Goal: Transaction & Acquisition: Purchase product/service

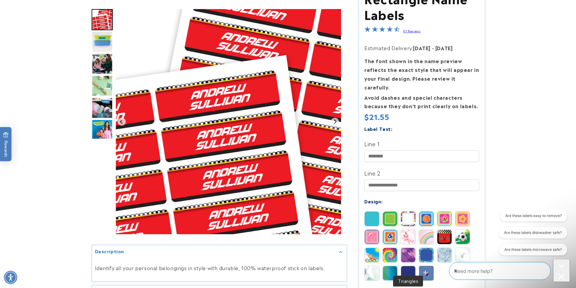
scroll to position [181, 0]
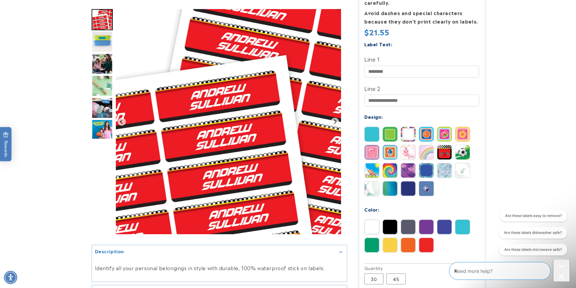
click at [407, 145] on img at bounding box center [408, 152] width 15 height 15
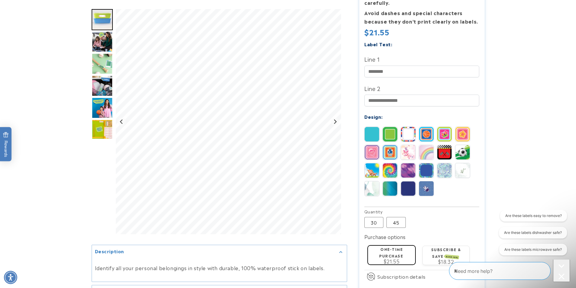
click at [427, 145] on img at bounding box center [426, 152] width 15 height 15
click at [411, 145] on img at bounding box center [408, 152] width 15 height 15
click at [407, 145] on img at bounding box center [408, 152] width 15 height 15
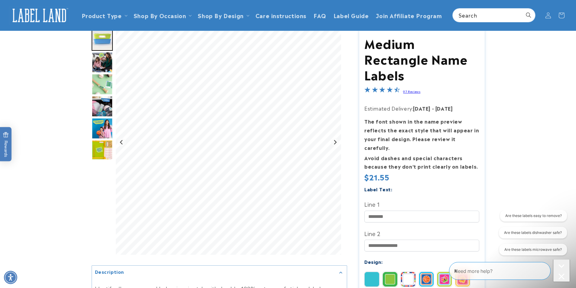
scroll to position [0, 0]
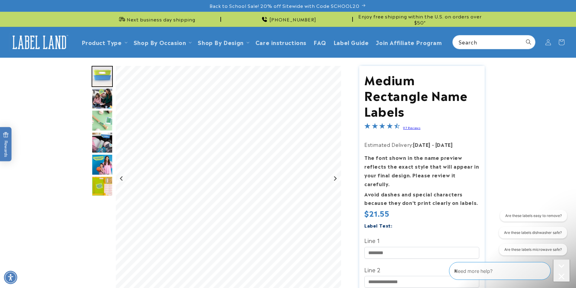
click at [105, 75] on img "Go to slide 2" at bounding box center [102, 76] width 21 height 21
click at [104, 95] on img "Go to slide 3" at bounding box center [102, 98] width 21 height 21
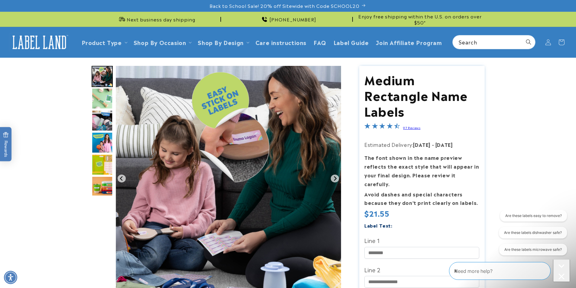
click at [104, 112] on img "Go to slide 5" at bounding box center [102, 120] width 21 height 21
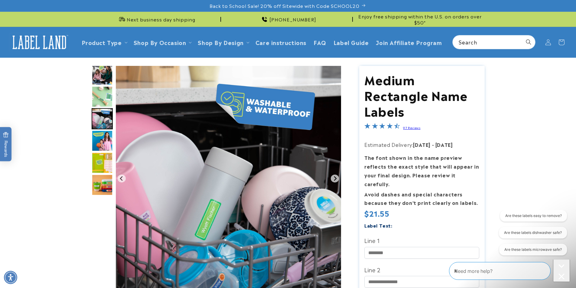
click at [109, 181] on img "Go to slide 8" at bounding box center [102, 184] width 21 height 21
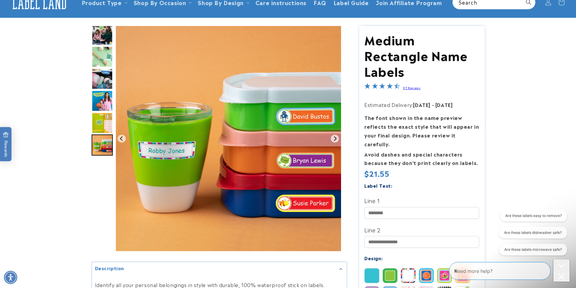
scroll to position [91, 0]
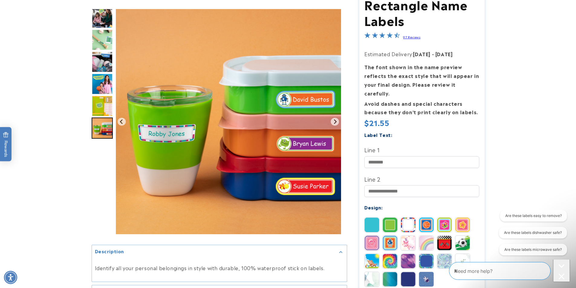
drag, startPoint x: 425, startPoint y: 232, endPoint x: 414, endPoint y: 236, distance: 11.0
click at [425, 236] on img at bounding box center [426, 243] width 15 height 15
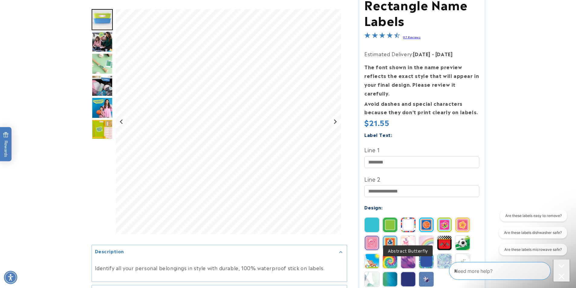
click at [409, 236] on img at bounding box center [408, 243] width 15 height 15
click at [429, 159] on input "Line 1" at bounding box center [421, 162] width 115 height 12
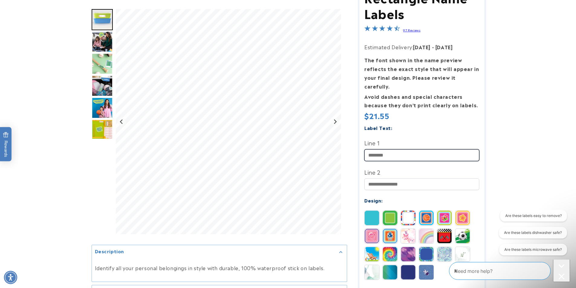
scroll to position [181, 0]
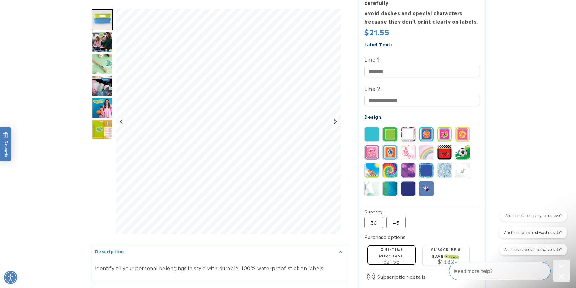
click at [465, 145] on img at bounding box center [462, 152] width 15 height 15
click at [463, 127] on img at bounding box center [462, 134] width 15 height 15
click at [447, 127] on img at bounding box center [444, 134] width 15 height 15
click at [426, 127] on img at bounding box center [426, 134] width 15 height 15
click at [407, 127] on img at bounding box center [408, 134] width 15 height 15
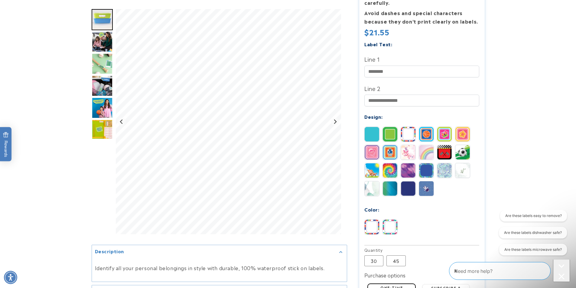
click at [429, 145] on img at bounding box center [426, 152] width 15 height 15
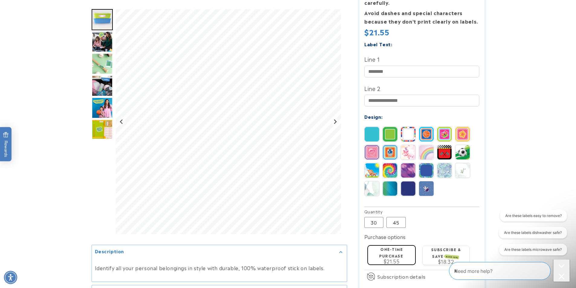
click at [466, 163] on img at bounding box center [462, 170] width 15 height 15
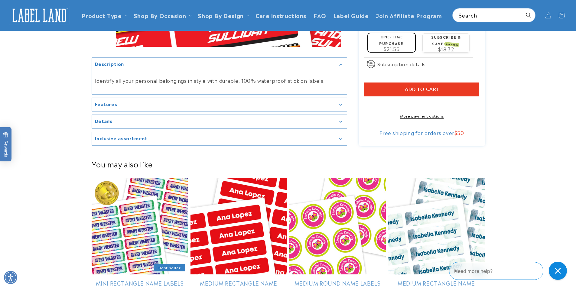
scroll to position [423, 0]
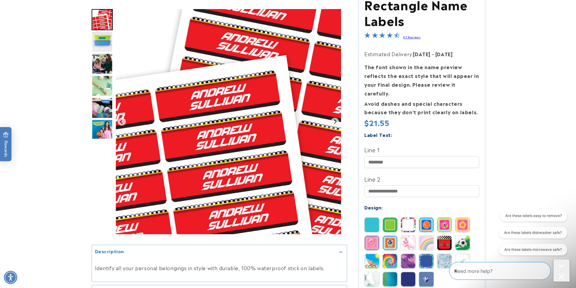
scroll to position [212, 0]
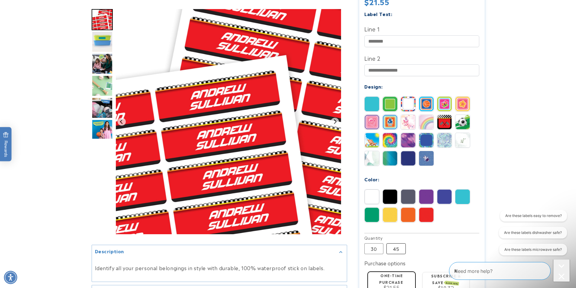
drag, startPoint x: 396, startPoint y: 239, endPoint x: 404, endPoint y: 238, distance: 7.3
click at [397, 243] on label "45 Variant sold out or unavailable" at bounding box center [395, 248] width 19 height 11
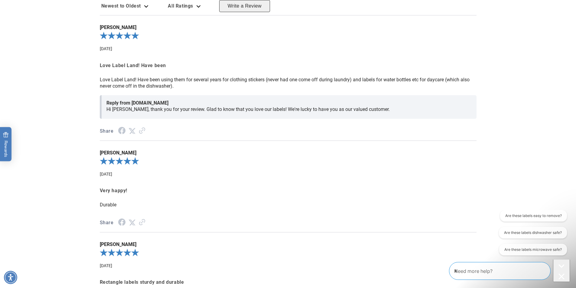
scroll to position [1028, 0]
